Goal: Task Accomplishment & Management: Use online tool/utility

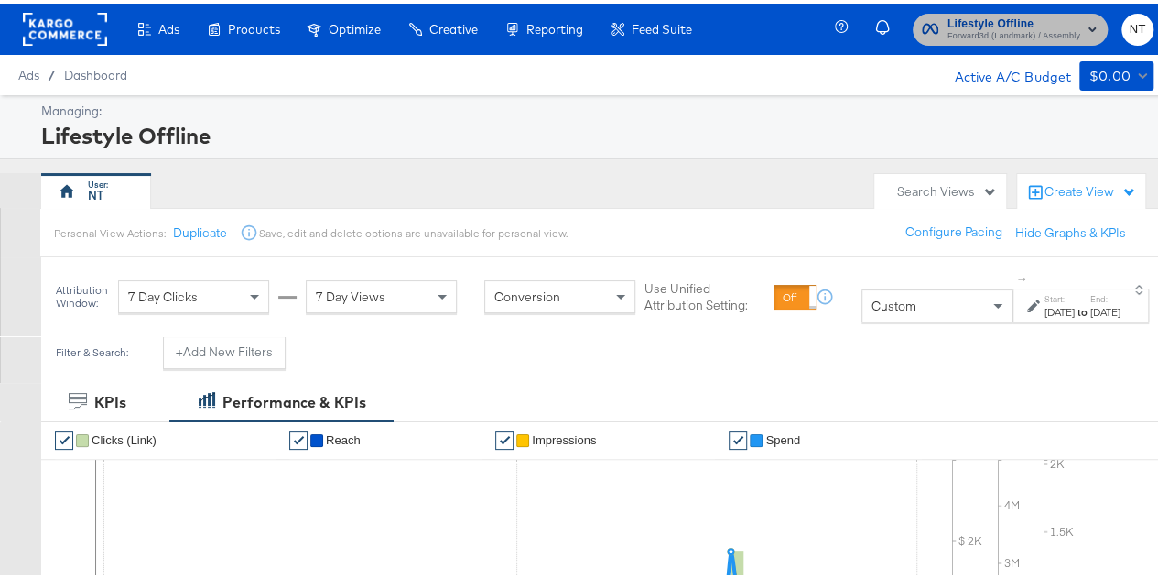
click at [1020, 21] on span "Lifestyle Offline" at bounding box center [1013, 20] width 133 height 19
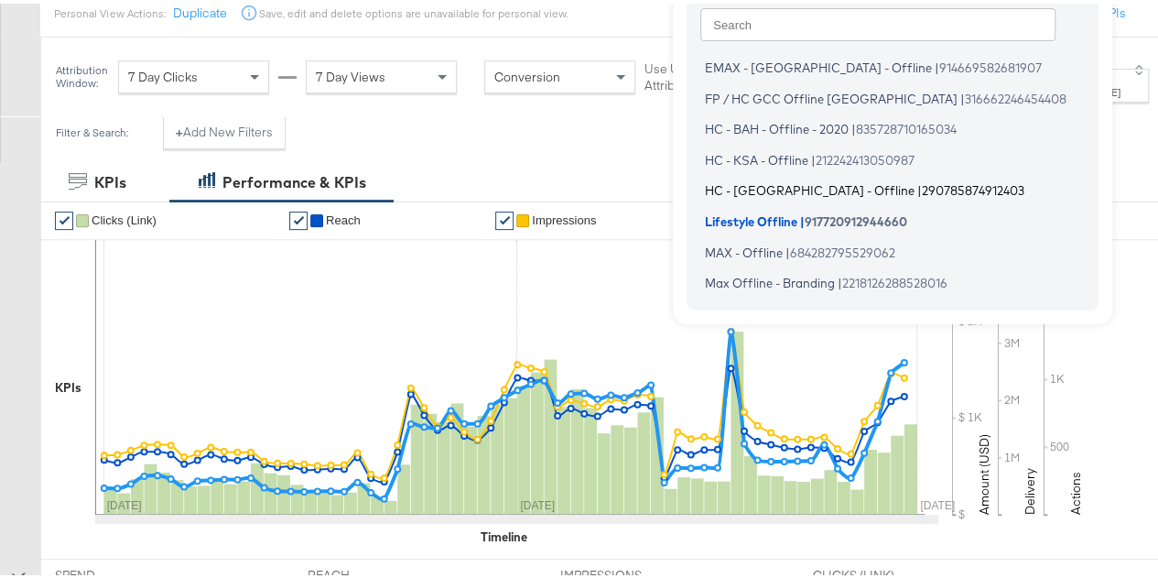
scroll to position [221, 0]
click at [824, 274] on li "Max Offline - Branding | 2218126288528016" at bounding box center [897, 278] width 394 height 27
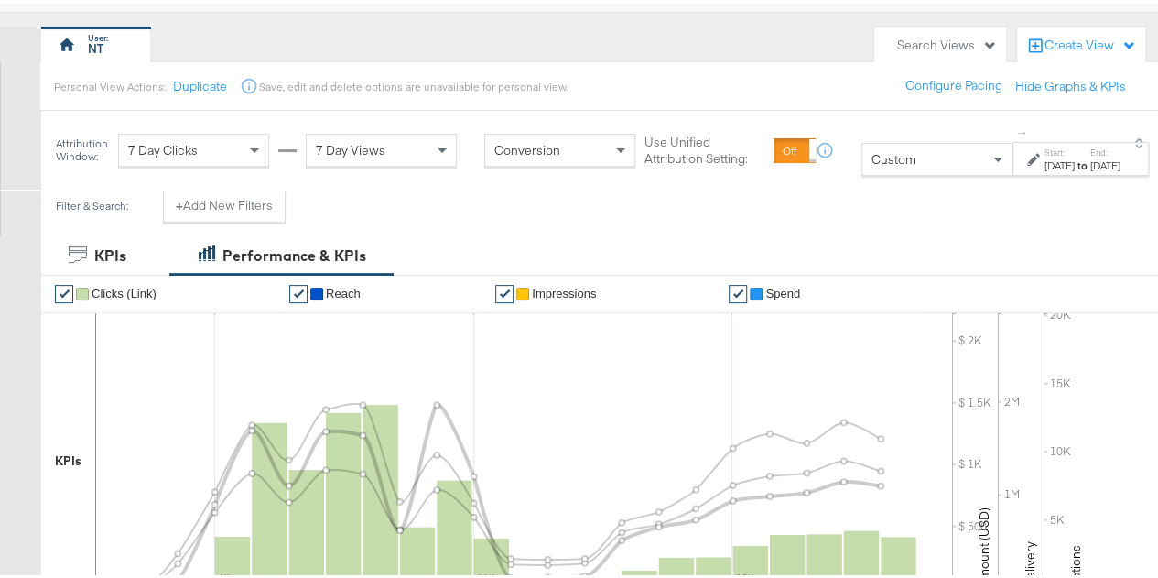
scroll to position [147, 0]
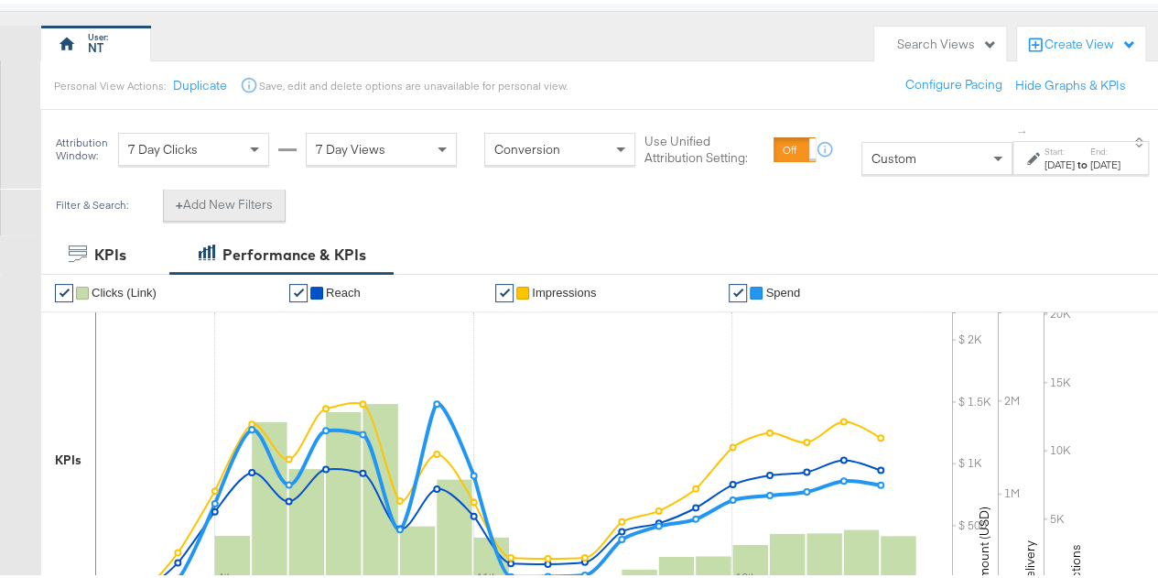
click at [225, 209] on button "+ Add New Filters" at bounding box center [224, 201] width 123 height 33
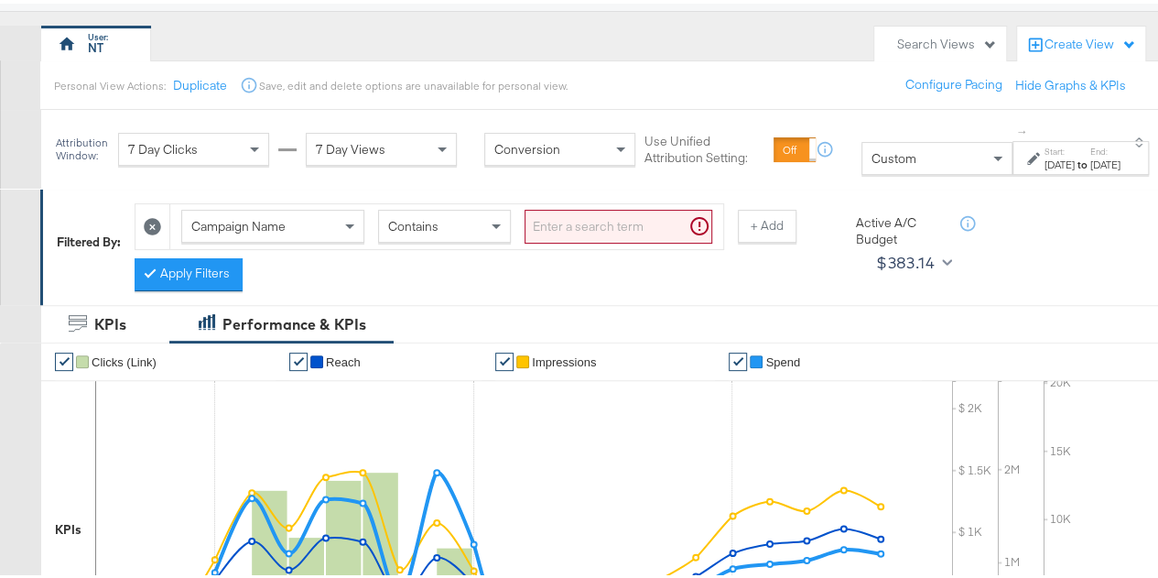
click at [366, 263] on div "Campaign Name Contains + Add Apply Filters" at bounding box center [479, 238] width 688 height 97
click at [557, 213] on input "search" at bounding box center [619, 223] width 188 height 34
type input "-bah"
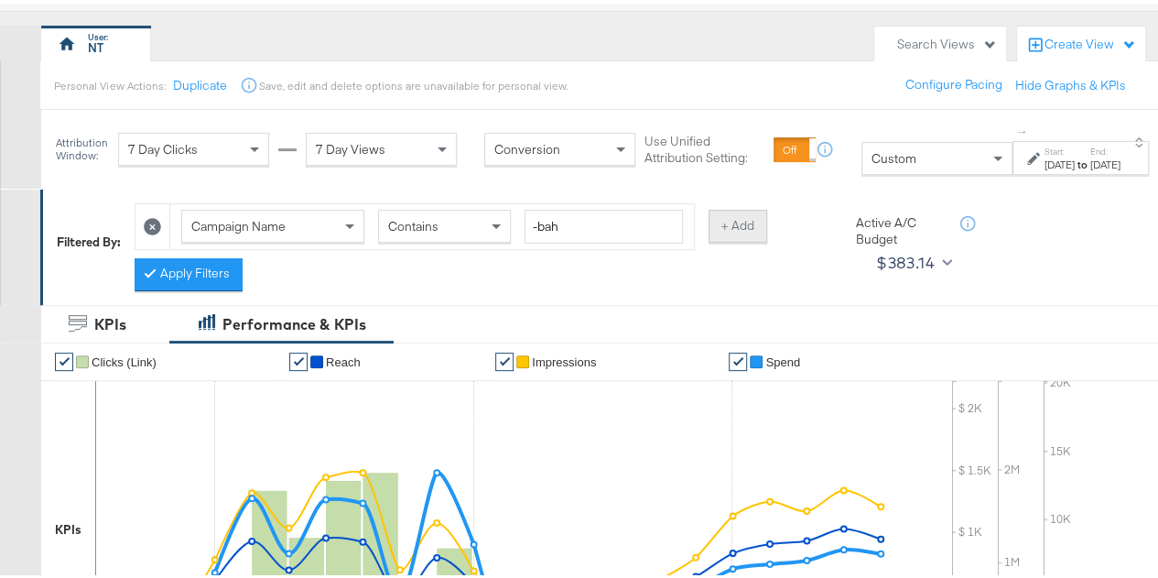
click at [730, 222] on button "+ Add" at bounding box center [738, 222] width 59 height 33
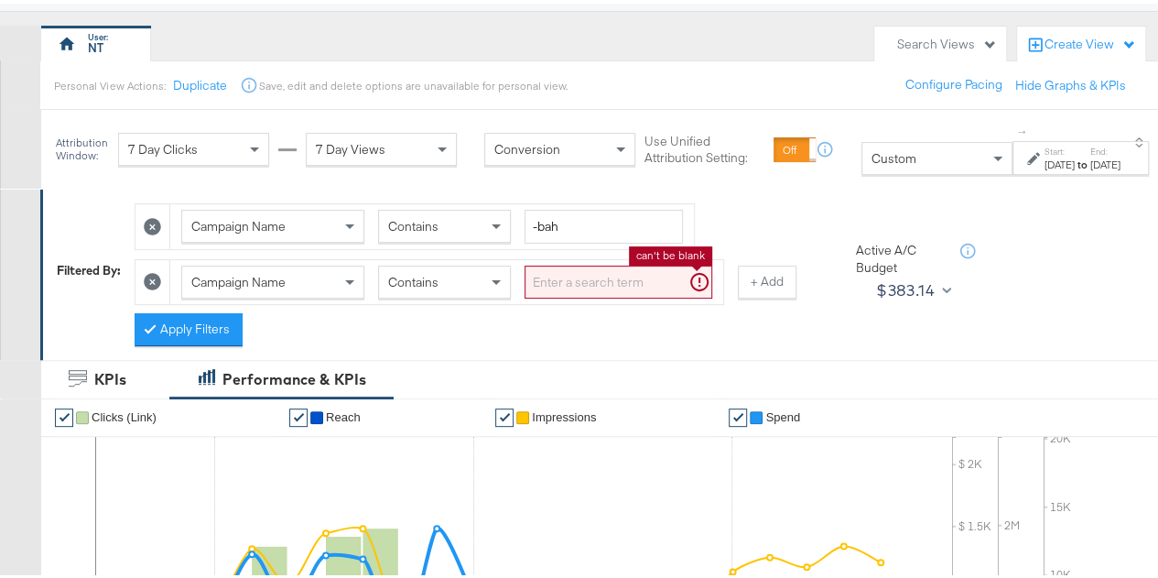
click at [566, 276] on input "search" at bounding box center [619, 279] width 188 height 34
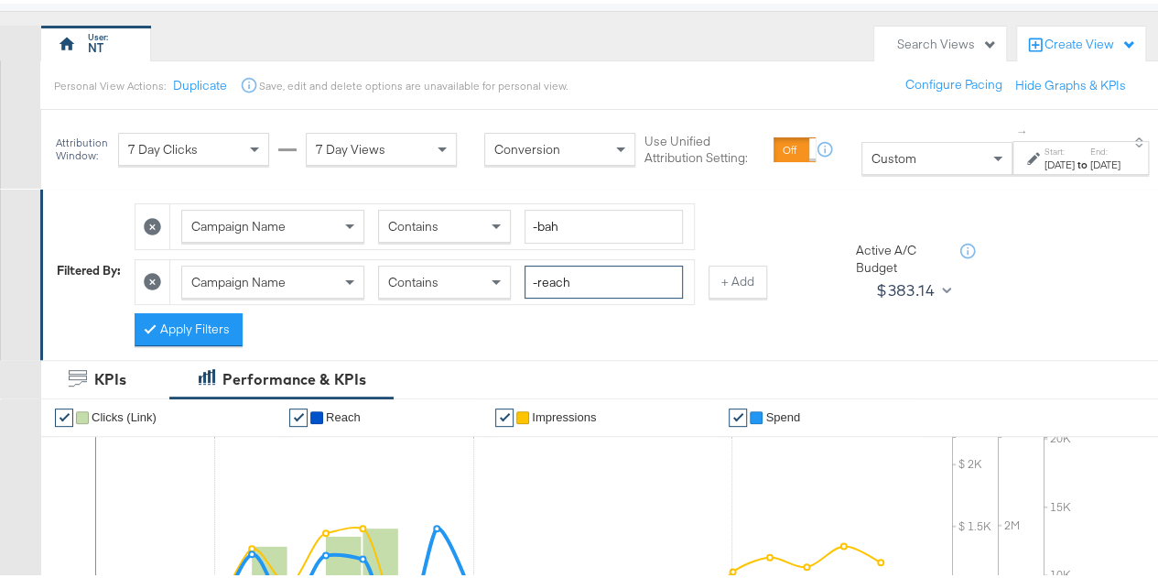
type input "-reach"
click at [532, 299] on div "Campaign Name Contains -bah Campaign Name Contains -reach + Add Apply Filters" at bounding box center [479, 266] width 688 height 152
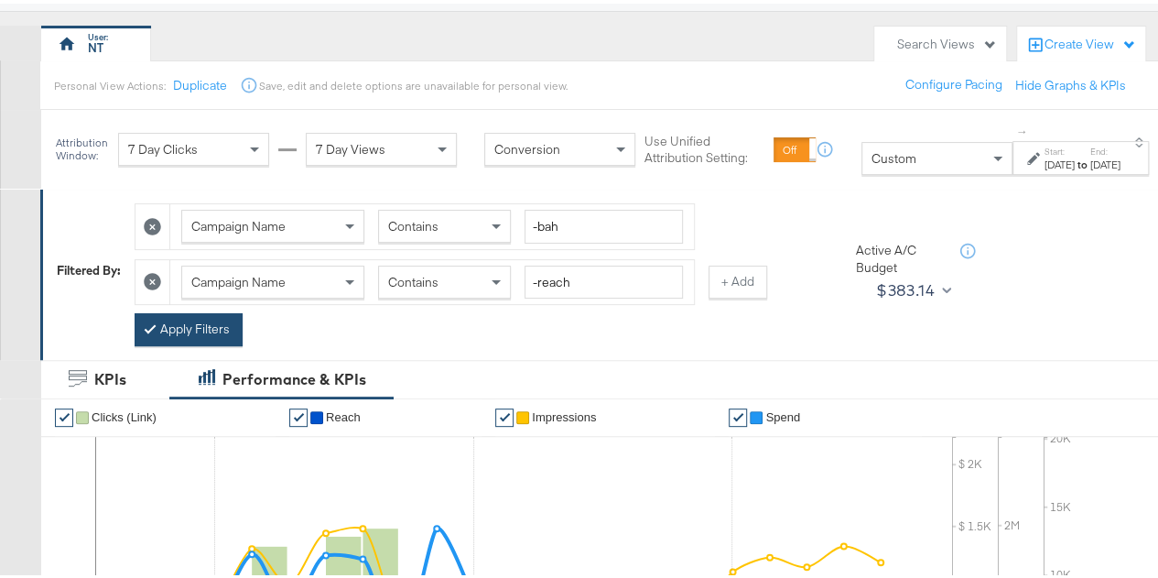
click at [191, 314] on button "Apply Filters" at bounding box center [189, 325] width 108 height 33
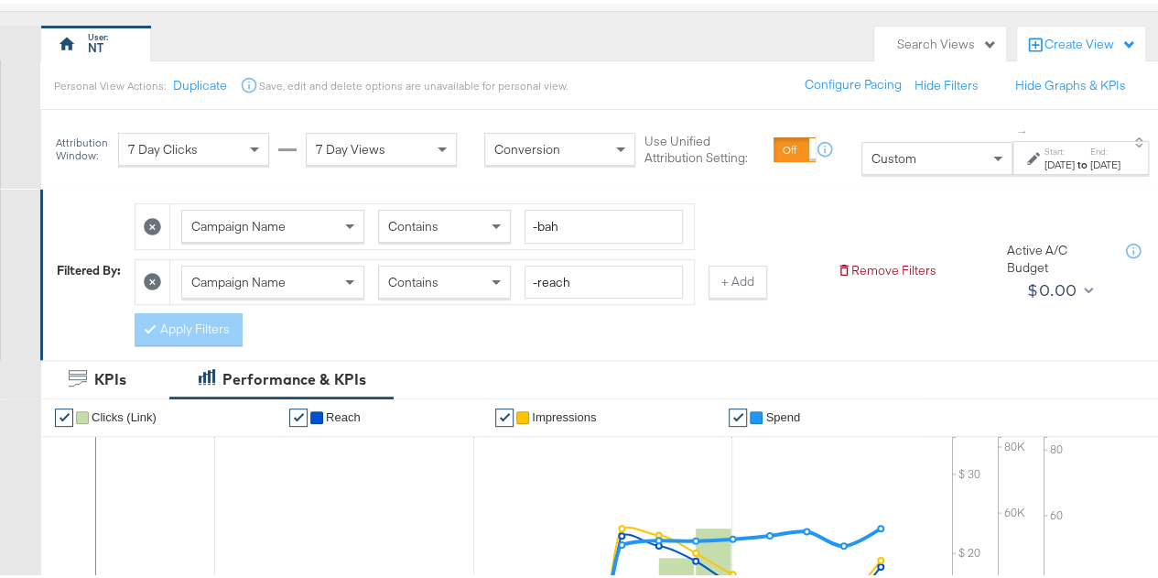
click at [1044, 151] on label "Start:" at bounding box center [1059, 148] width 30 height 12
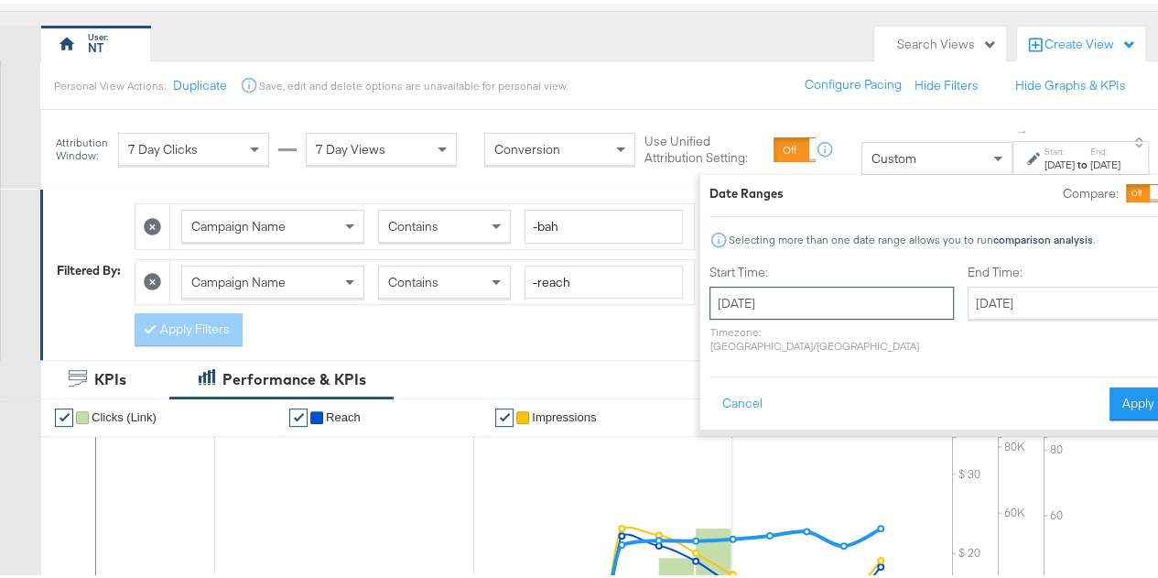
click at [751, 301] on input "September 1st 2025" at bounding box center [831, 299] width 244 height 33
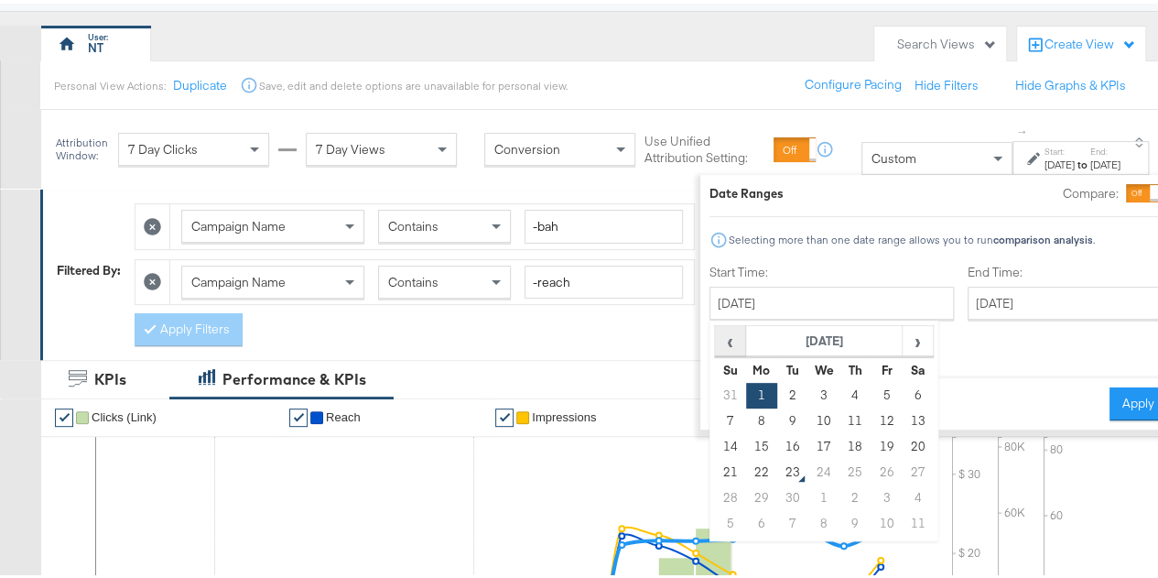
click at [716, 329] on span "‹" at bounding box center [730, 336] width 28 height 27
click at [903, 330] on span "›" at bounding box center [917, 336] width 28 height 27
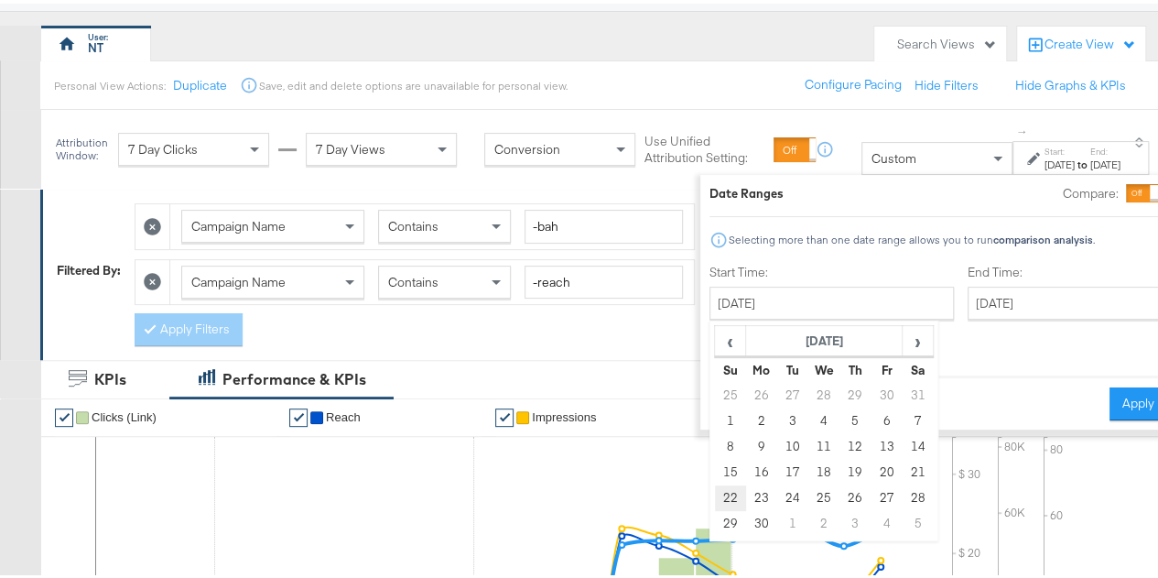
click at [714, 495] on td "22" at bounding box center [729, 495] width 31 height 26
type input "June 22nd 2025"
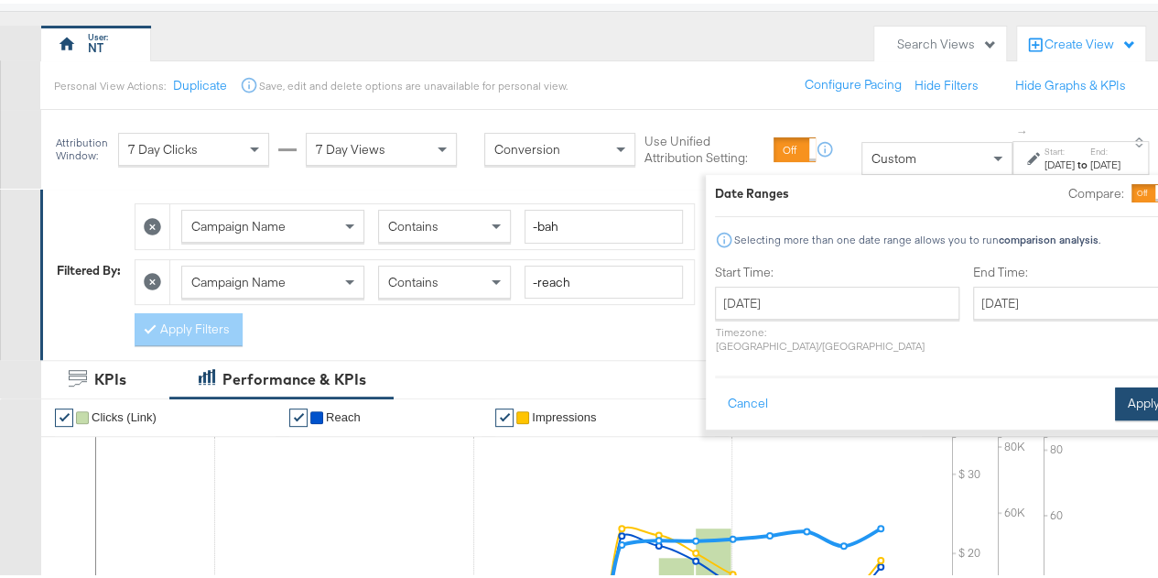
click at [1115, 384] on button "Apply" at bounding box center [1144, 400] width 58 height 33
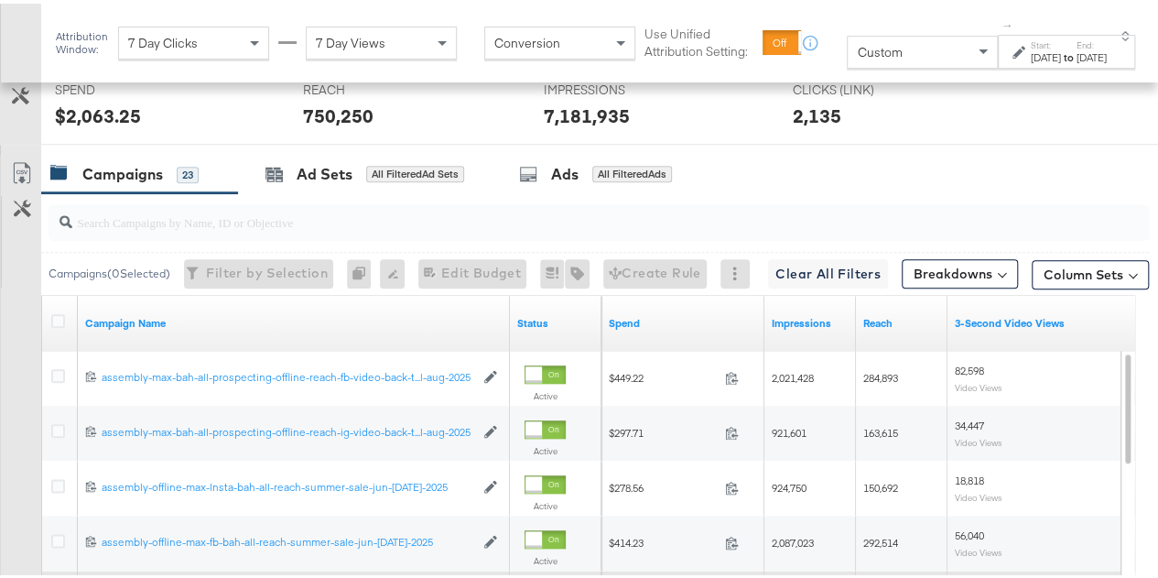
scroll to position [833, 0]
click at [57, 315] on icon at bounding box center [58, 316] width 14 height 14
click at [0, 0] on input "checkbox" at bounding box center [0, 0] width 0 height 0
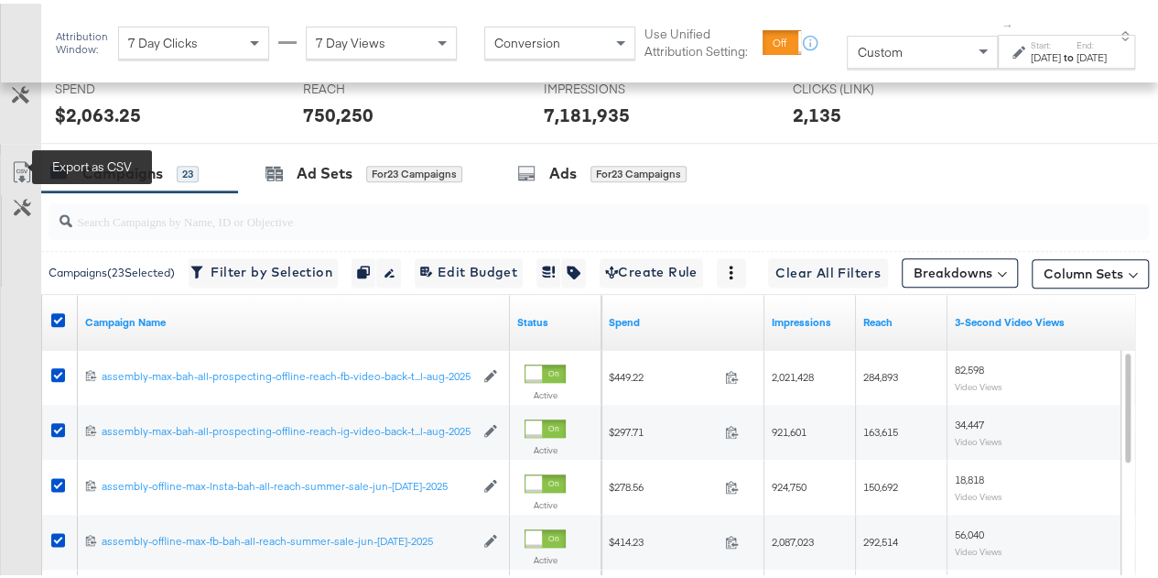
click at [16, 157] on icon at bounding box center [22, 168] width 22 height 22
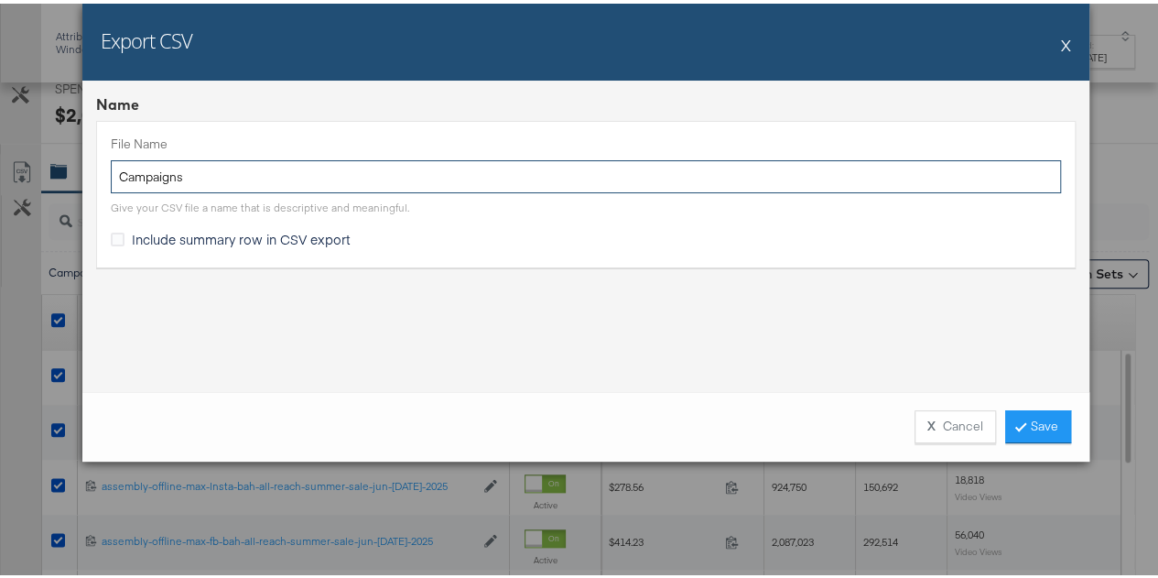
click at [309, 180] on input "Campaigns" at bounding box center [586, 174] width 950 height 34
paste input "1.2525"
type input "1"
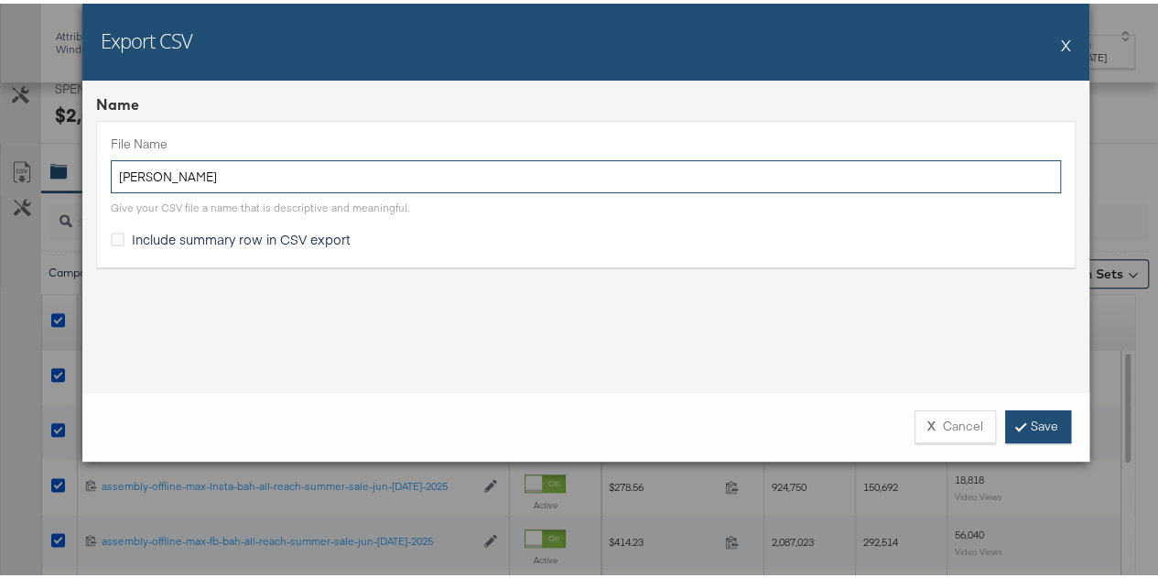
type input "Max Bah"
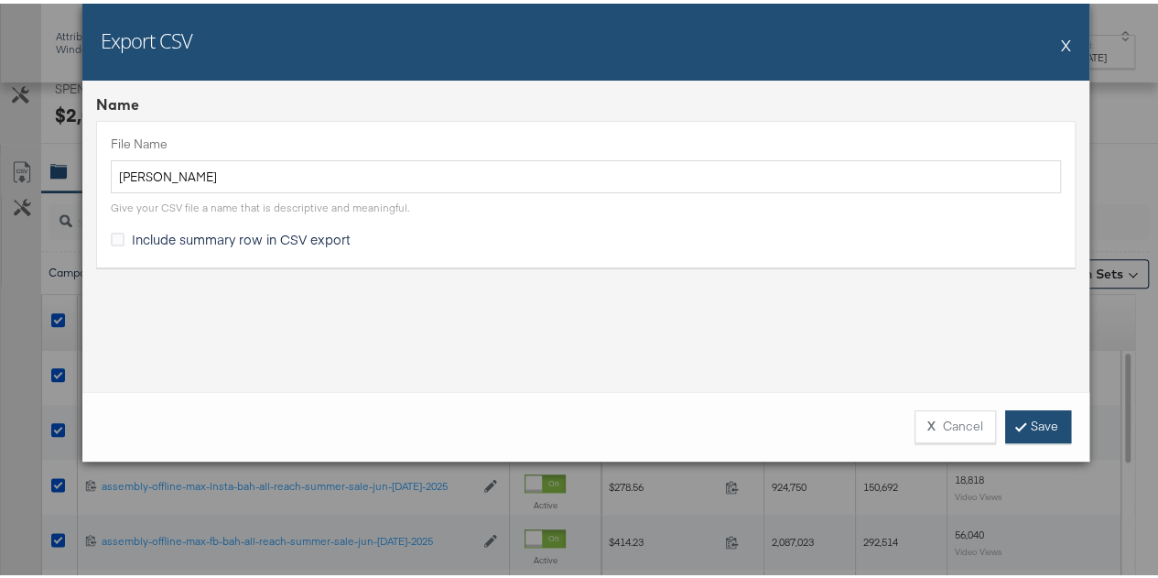
click at [1035, 427] on link "Save" at bounding box center [1038, 422] width 66 height 33
